Goal: Task Accomplishment & Management: Complete application form

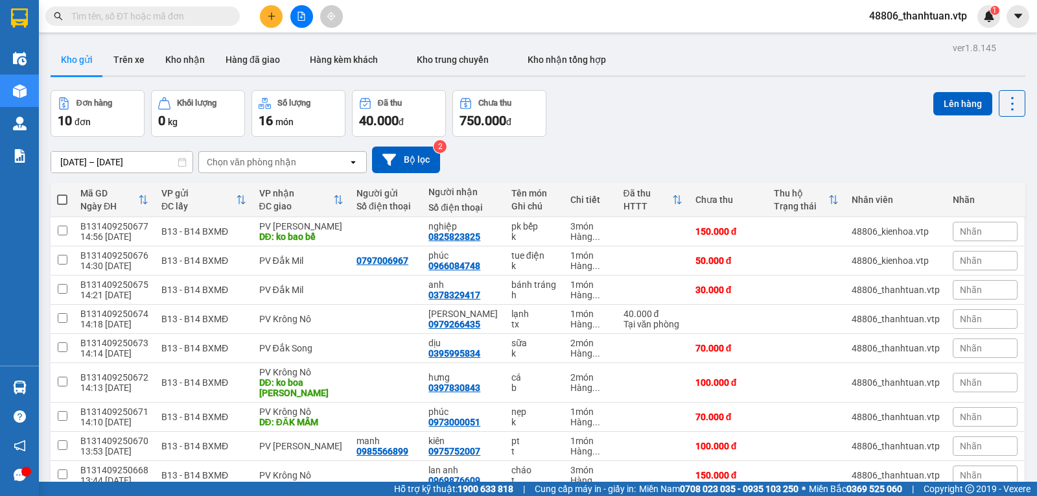
click at [272, 16] on icon "plus" at bounding box center [271, 16] width 9 height 9
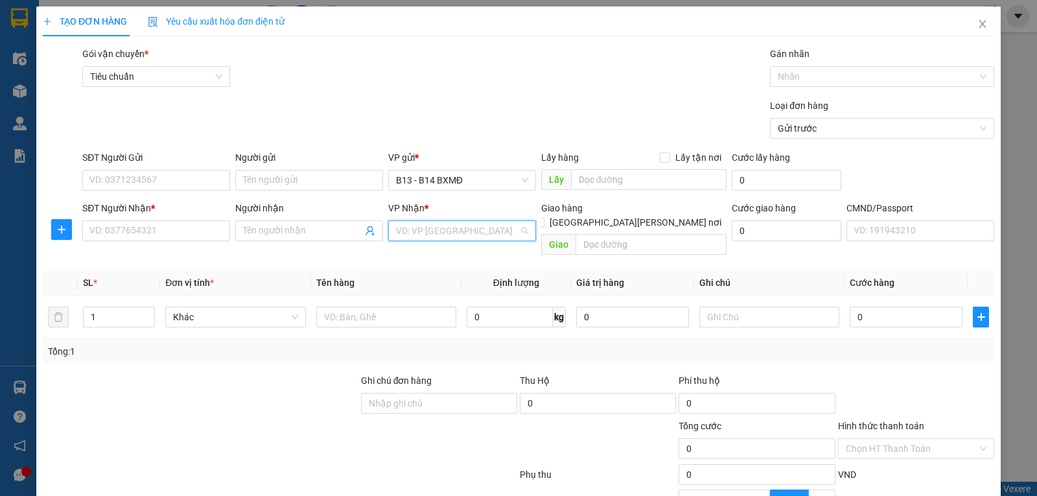
click at [421, 233] on input "search" at bounding box center [457, 230] width 123 height 19
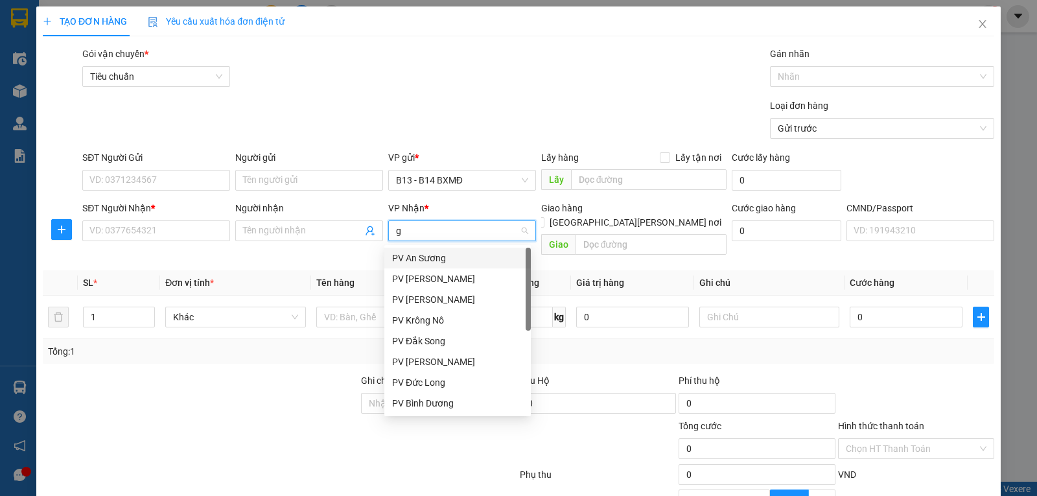
type input "gn"
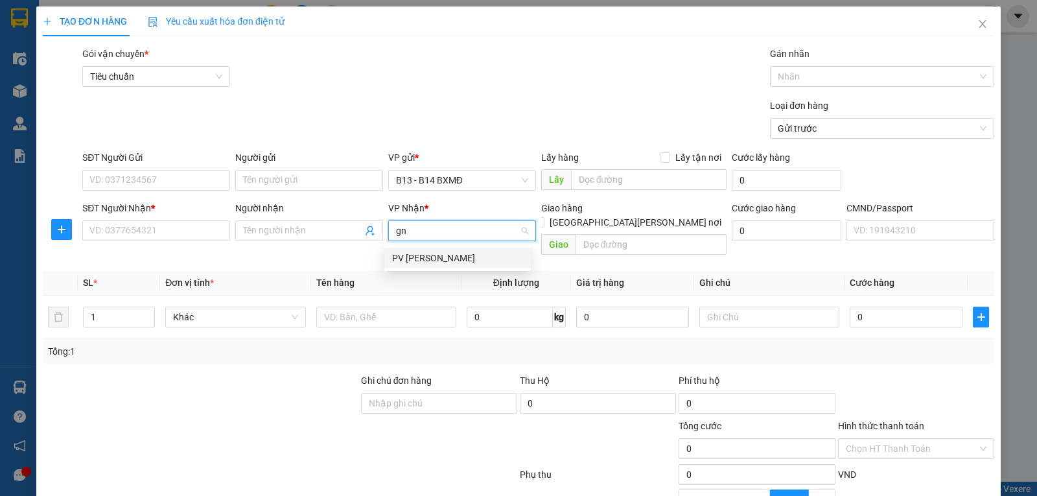
click at [400, 264] on div "PV [PERSON_NAME]" at bounding box center [457, 258] width 131 height 14
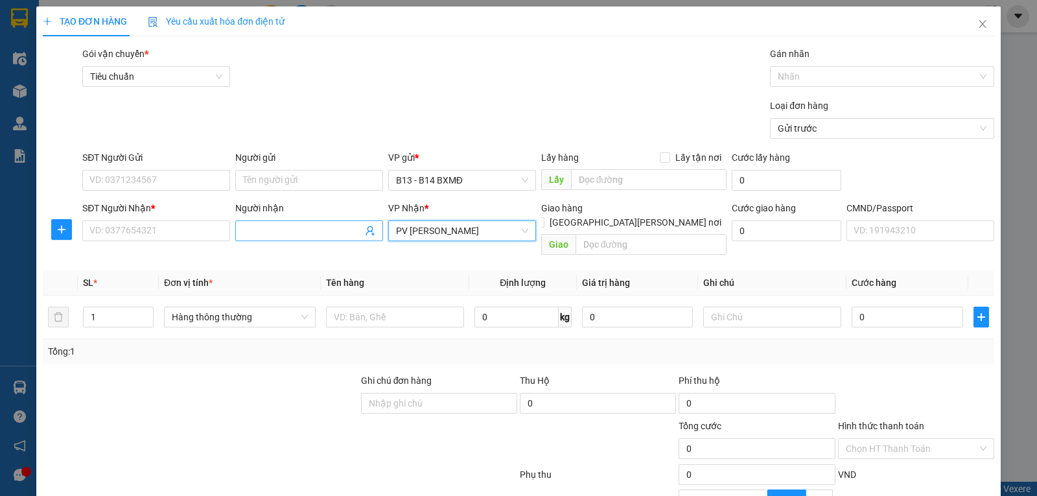
click at [298, 231] on input "Người nhận" at bounding box center [302, 231] width 119 height 14
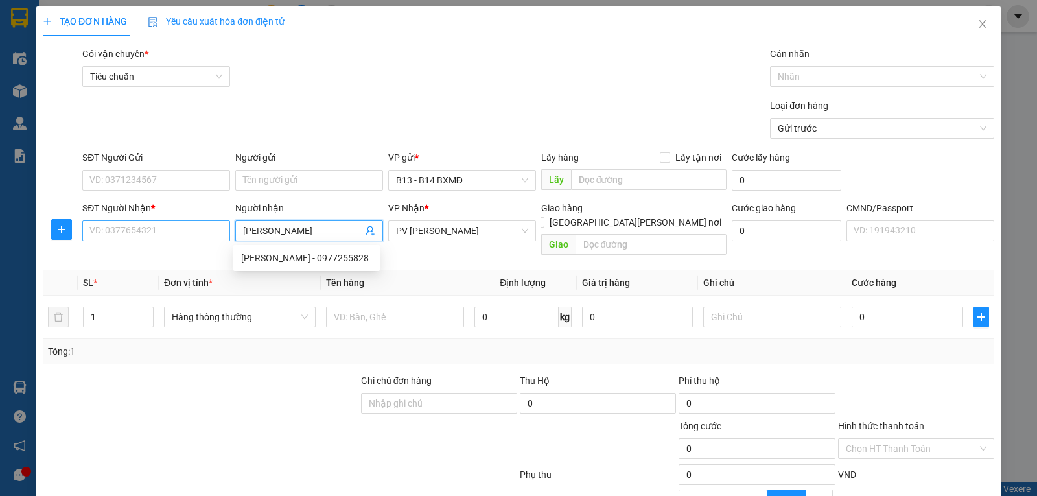
type input "[PERSON_NAME]"
click at [168, 234] on input "SĐT Người Nhận *" at bounding box center [156, 230] width 148 height 21
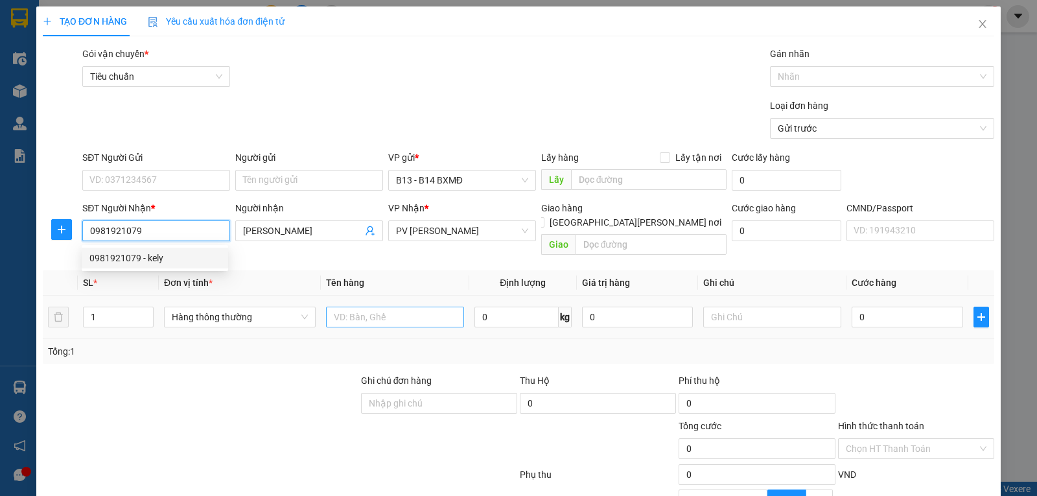
type input "0981921079"
click at [351, 307] on input "text" at bounding box center [395, 317] width 138 height 21
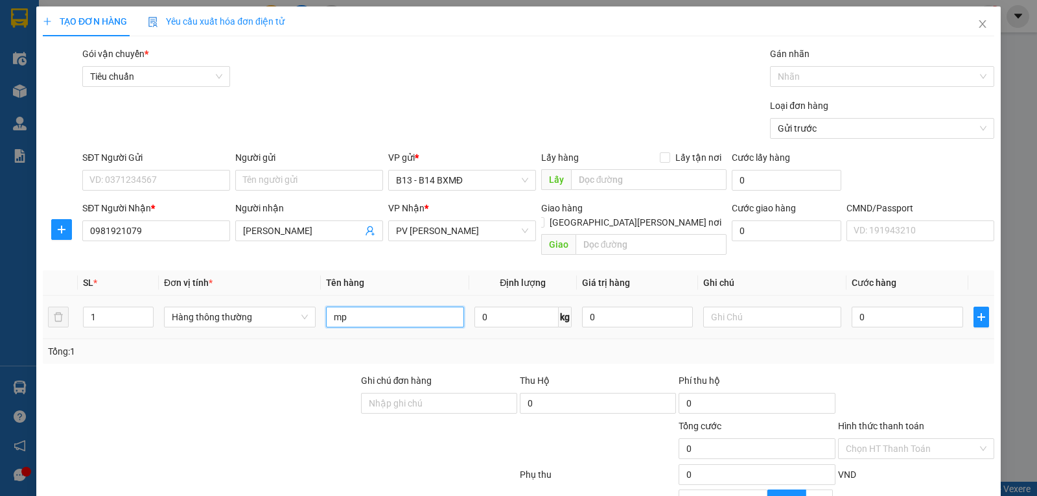
type input "mp"
type input "k"
type input "5"
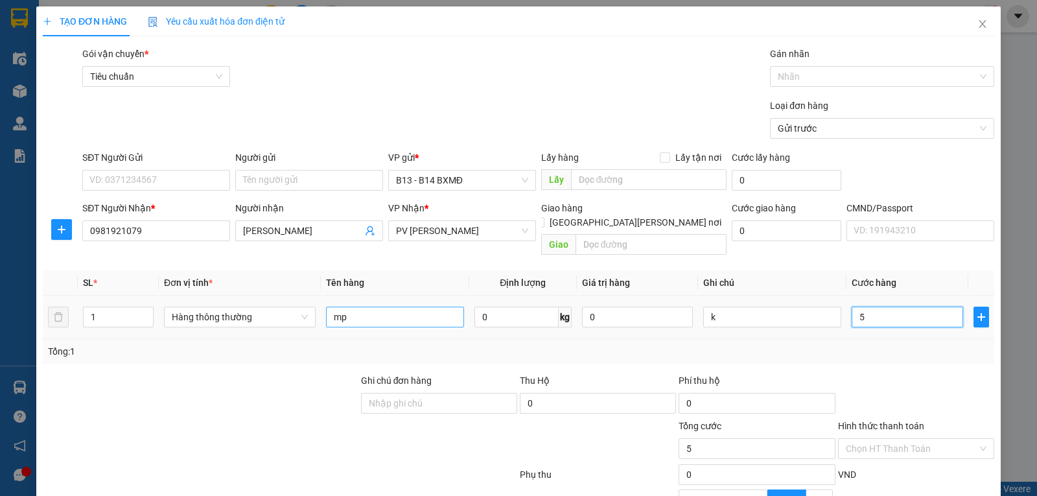
type input "50"
type input "500"
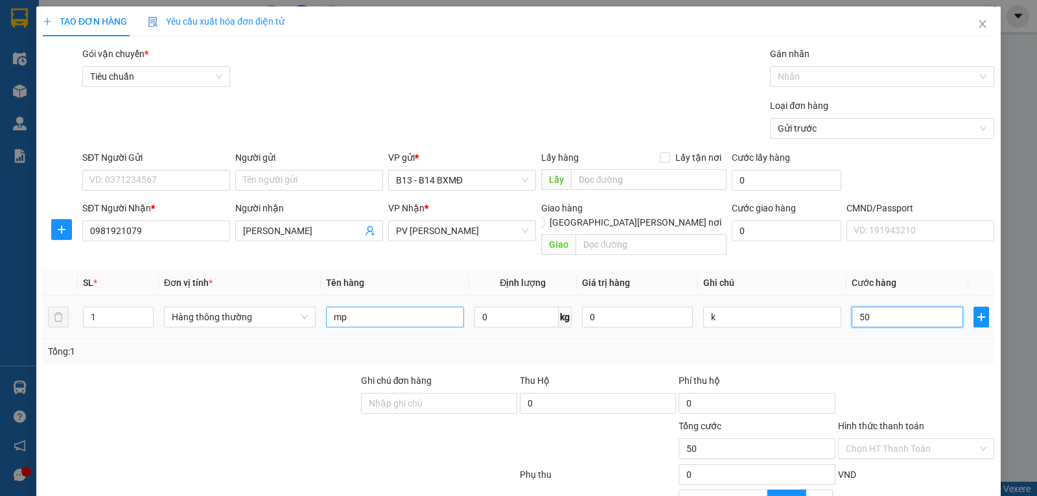
type input "500"
type input "5.000"
type input "50.000"
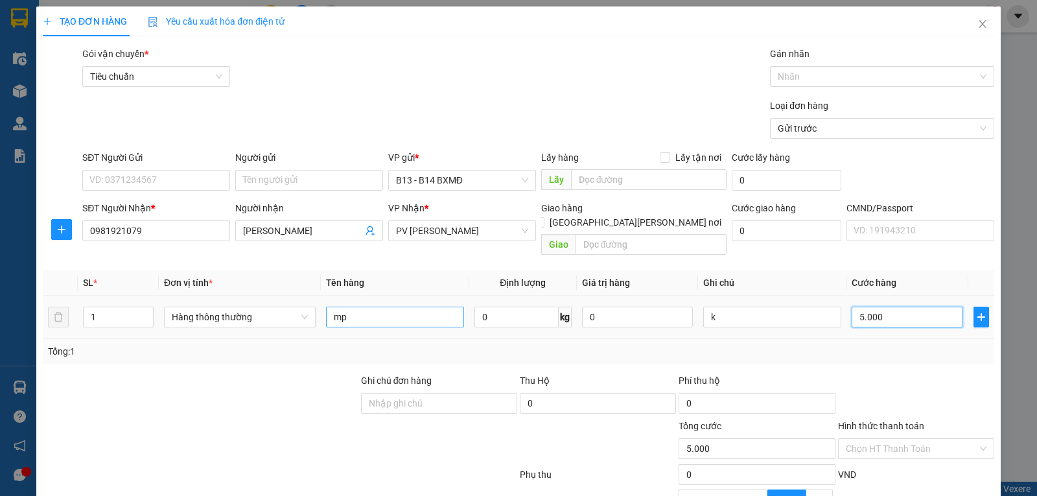
type input "50.000"
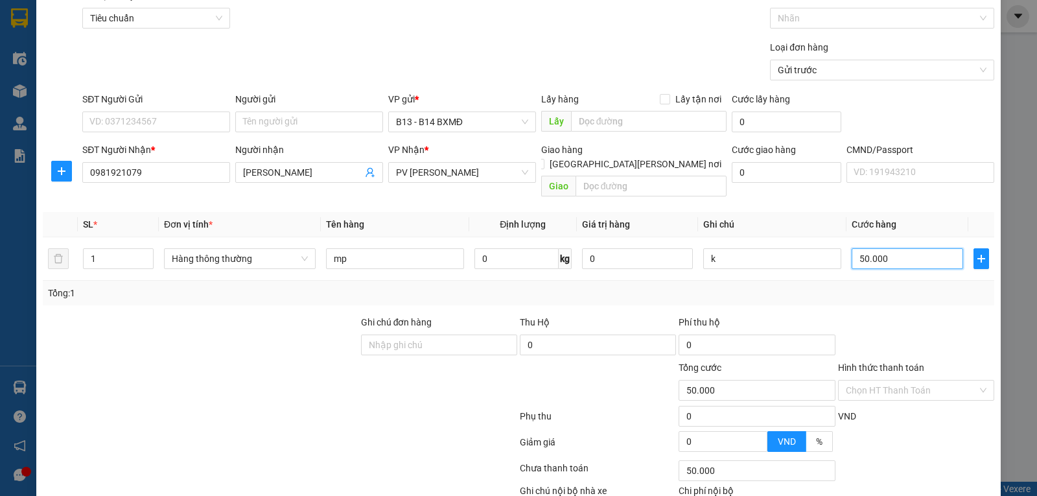
scroll to position [130, 0]
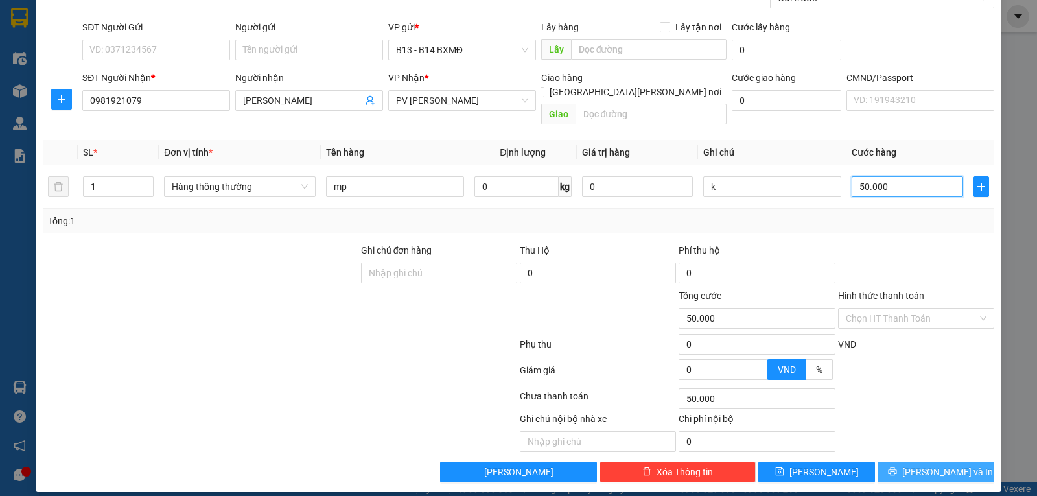
type input "50.000"
drag, startPoint x: 910, startPoint y: 455, endPoint x: 866, endPoint y: 394, distance: 75.6
click at [910, 461] on button "[PERSON_NAME] và In" at bounding box center [935, 471] width 117 height 21
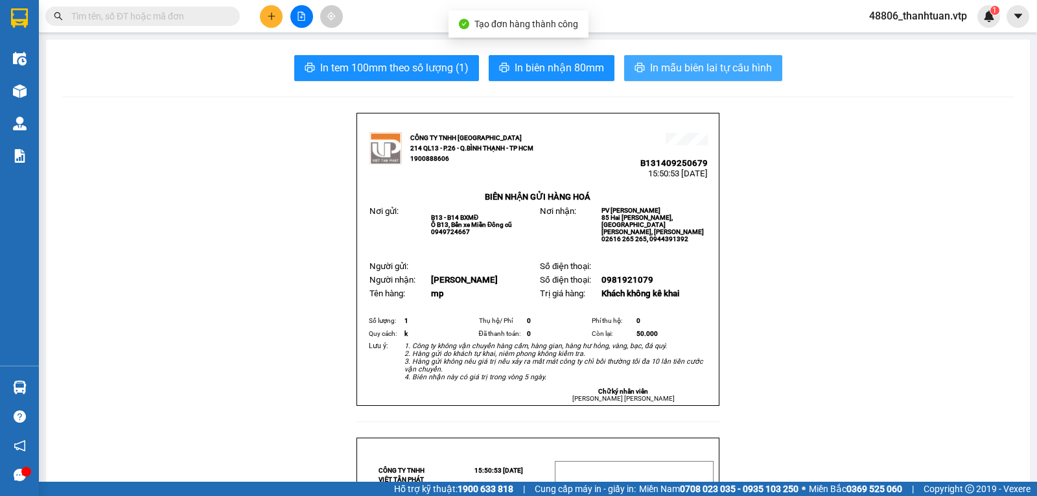
drag, startPoint x: 713, startPoint y: 71, endPoint x: 717, endPoint y: 78, distance: 9.0
click at [714, 75] on span "In mẫu biên lai tự cấu hình" at bounding box center [711, 68] width 122 height 16
click at [704, 75] on span "In mẫu biên lai tự cấu hình" at bounding box center [711, 68] width 122 height 16
click at [715, 61] on span "In mẫu biên lai tự cấu hình" at bounding box center [711, 68] width 122 height 16
click at [667, 67] on span "In mẫu biên lai tự cấu hình" at bounding box center [711, 68] width 122 height 16
